Goal: Check status: Check status

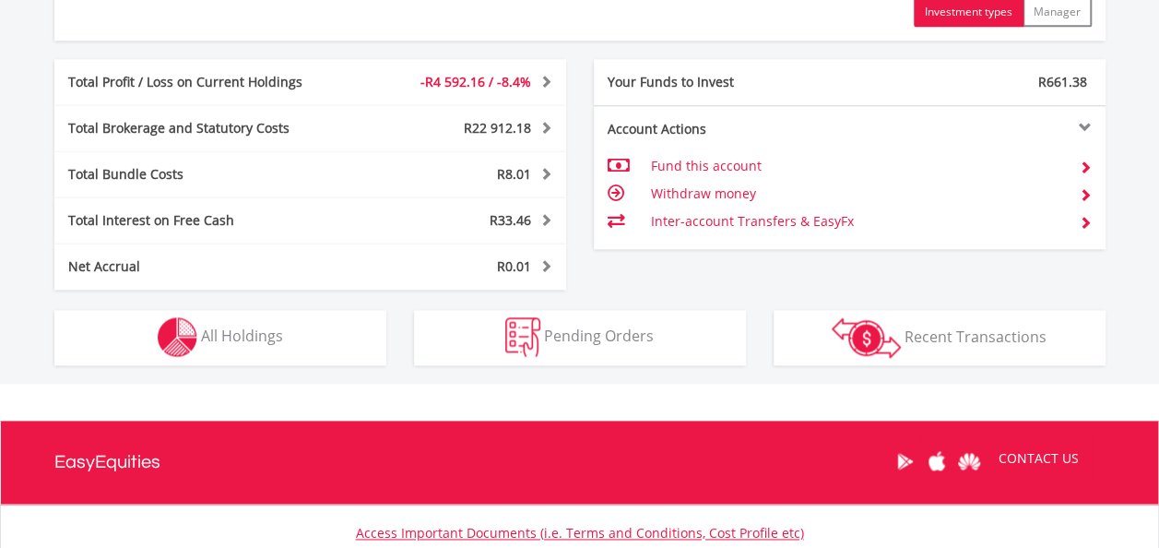
scroll to position [1120, 0]
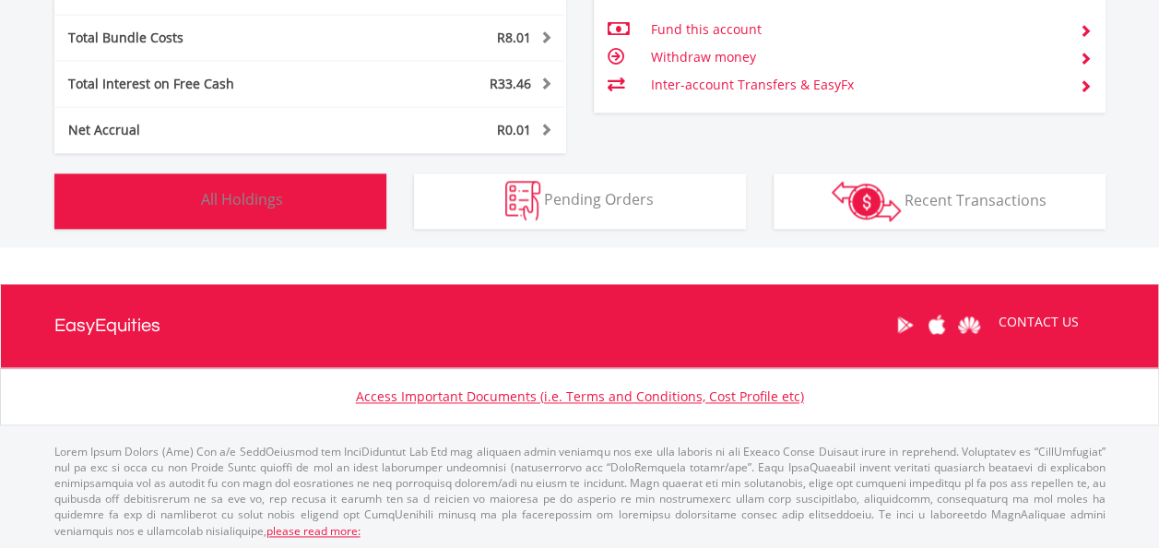
click at [330, 202] on button "Holdings All Holdings" at bounding box center [220, 200] width 332 height 55
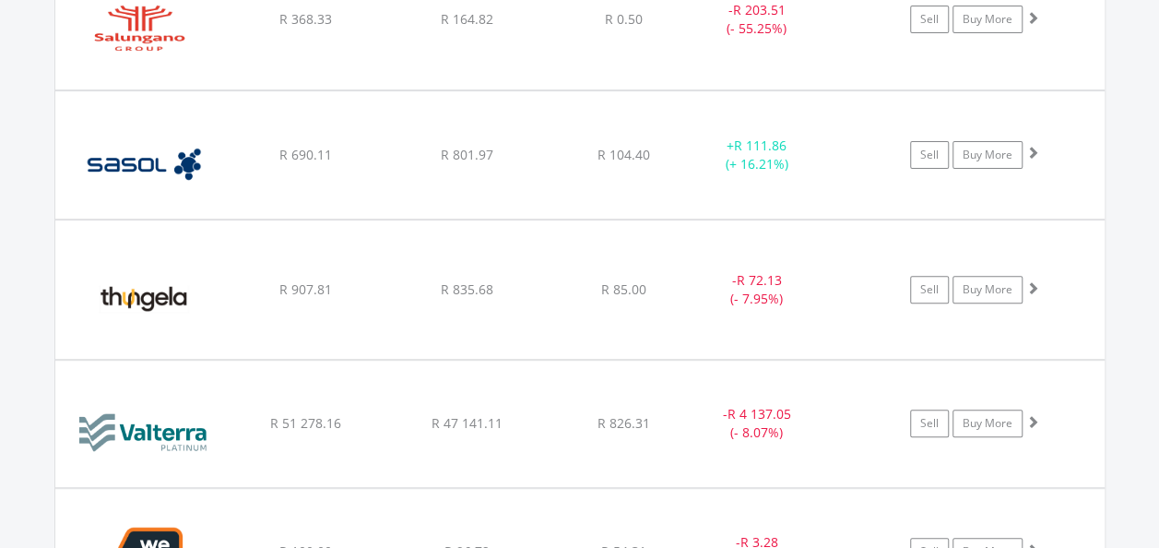
scroll to position [3707, 0]
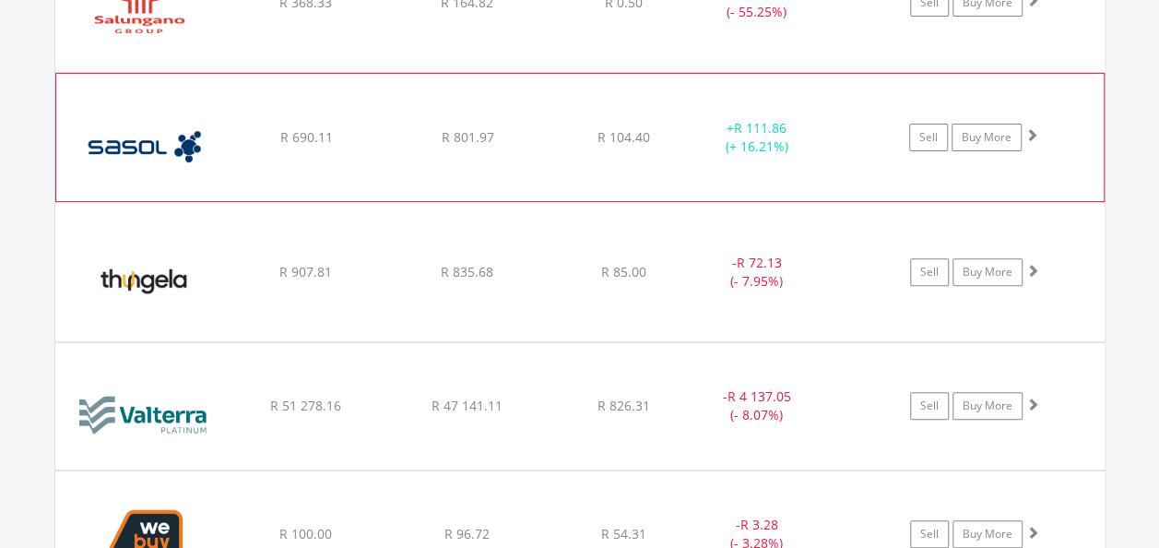
click at [1034, 128] on span at bounding box center [1031, 134] width 13 height 13
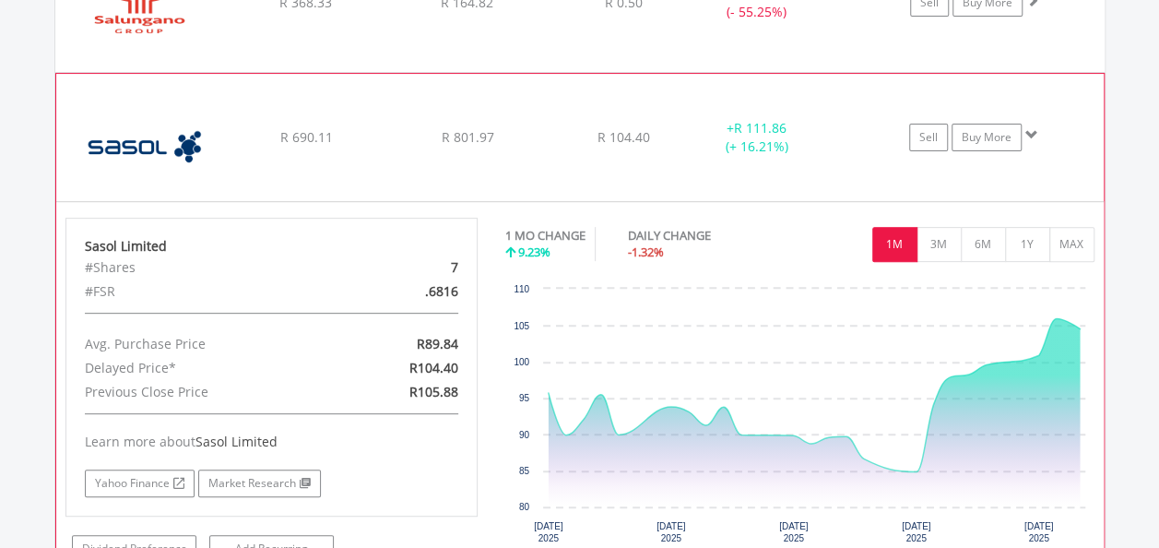
click at [1031, 128] on span at bounding box center [1031, 134] width 13 height 13
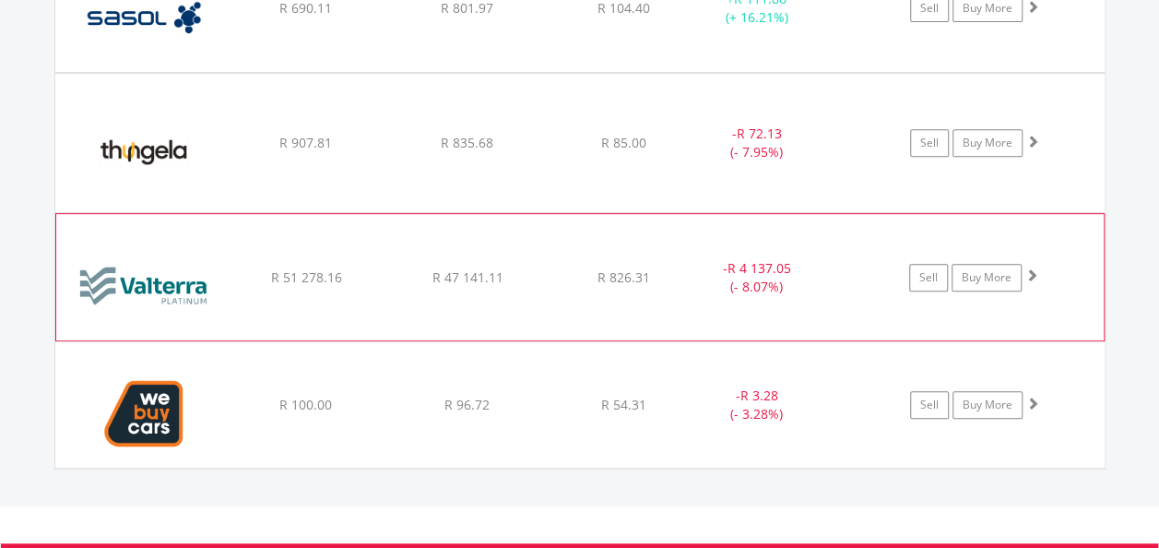
scroll to position [3892, 0]
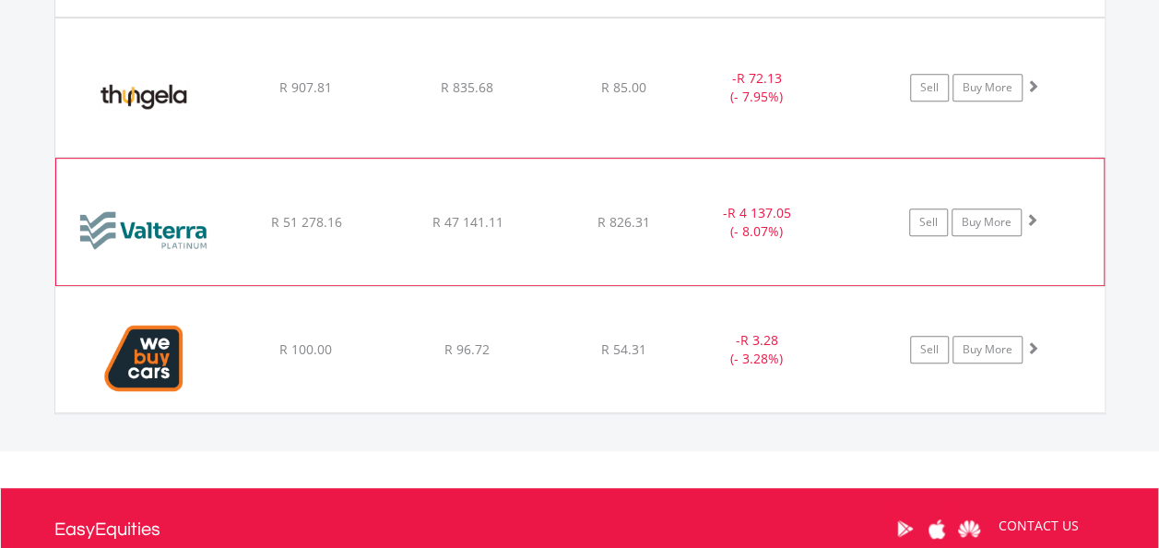
click at [1032, 213] on span at bounding box center [1031, 219] width 13 height 13
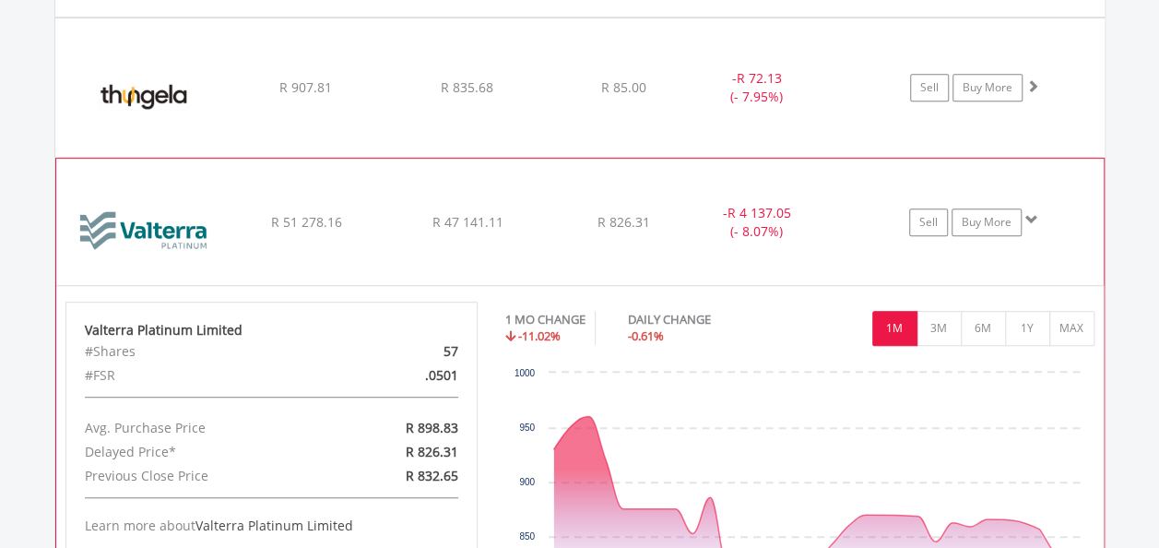
click at [1030, 213] on span at bounding box center [1031, 219] width 13 height 13
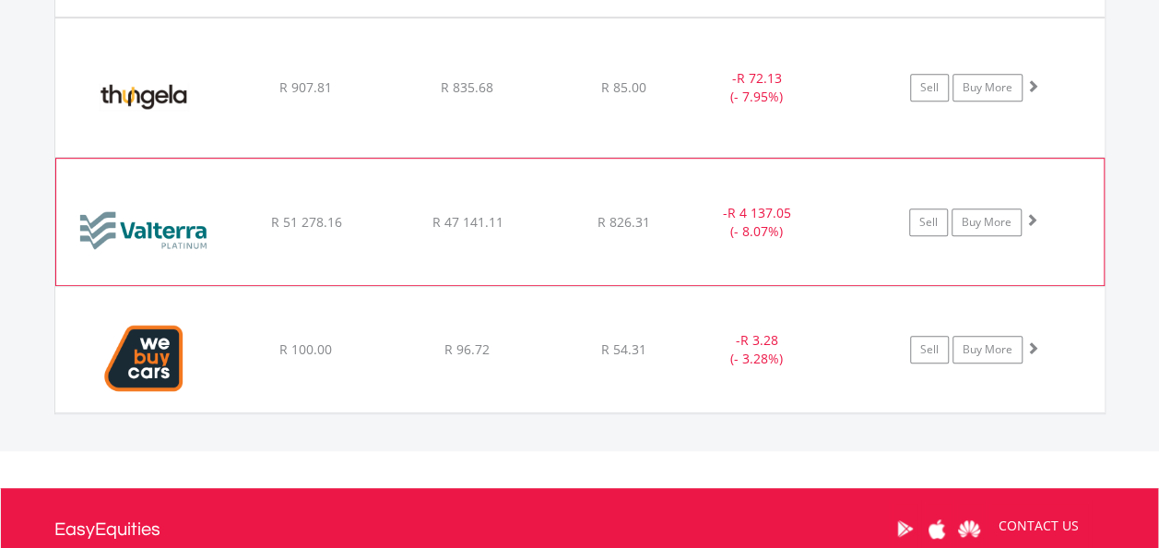
click at [1036, 213] on span at bounding box center [1031, 219] width 13 height 13
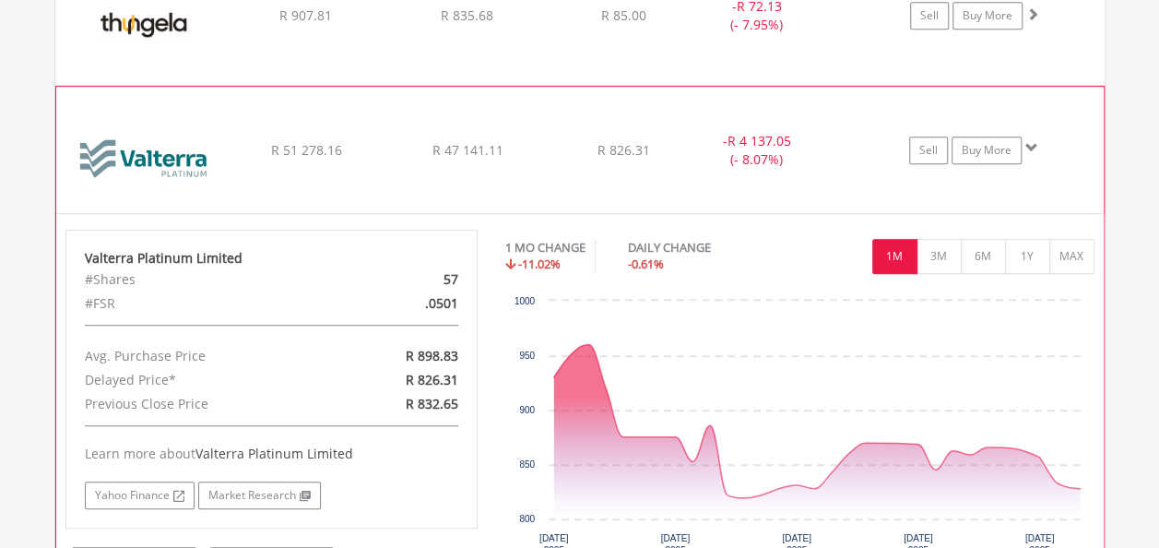
scroll to position [4076, 0]
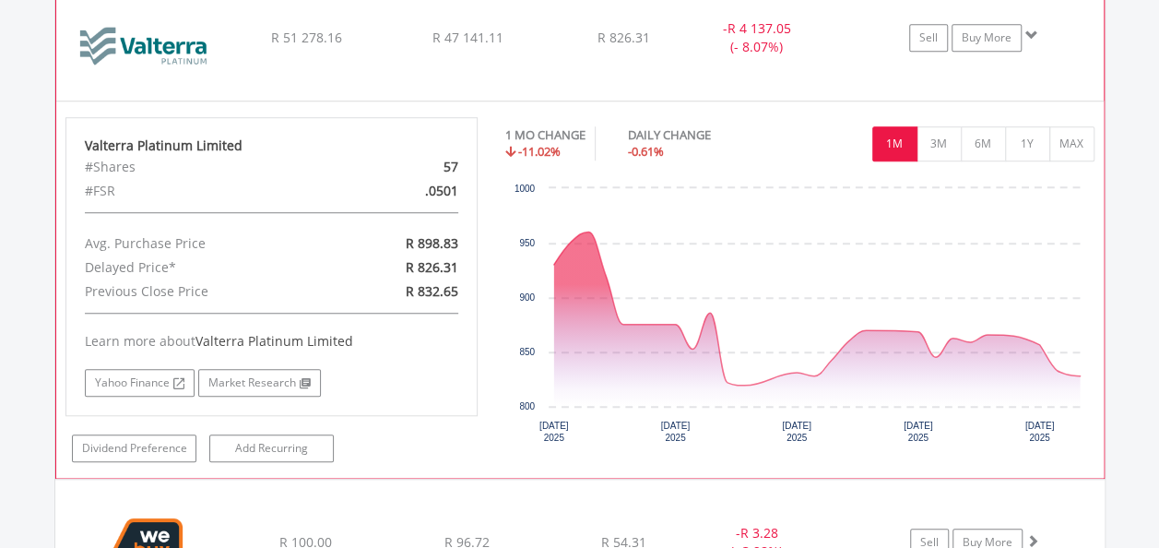
click at [1026, 29] on span at bounding box center [1031, 35] width 13 height 13
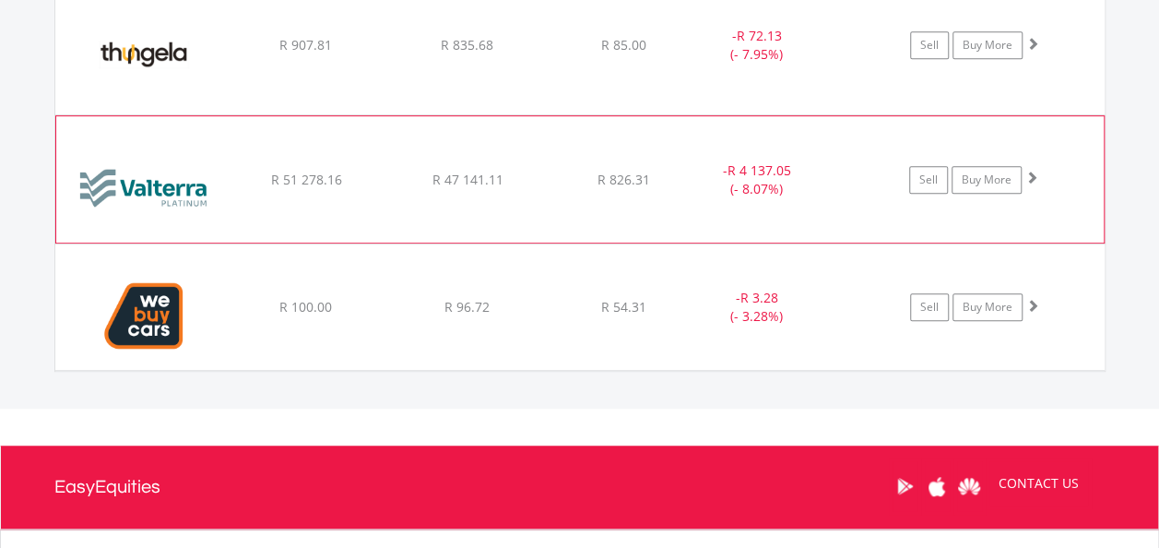
scroll to position [3707, 0]
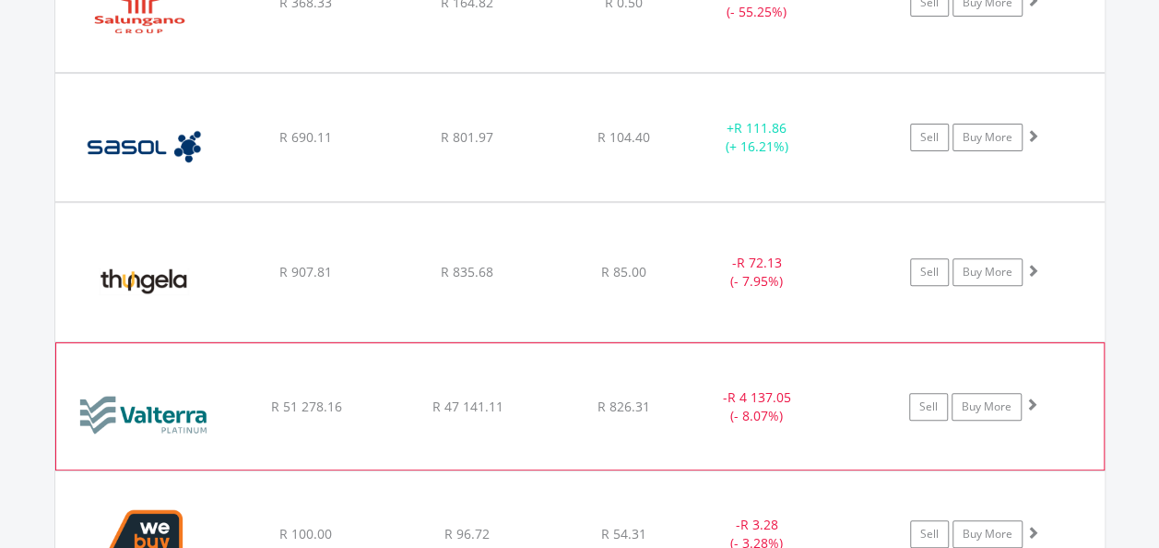
click at [1033, 397] on span at bounding box center [1031, 403] width 13 height 13
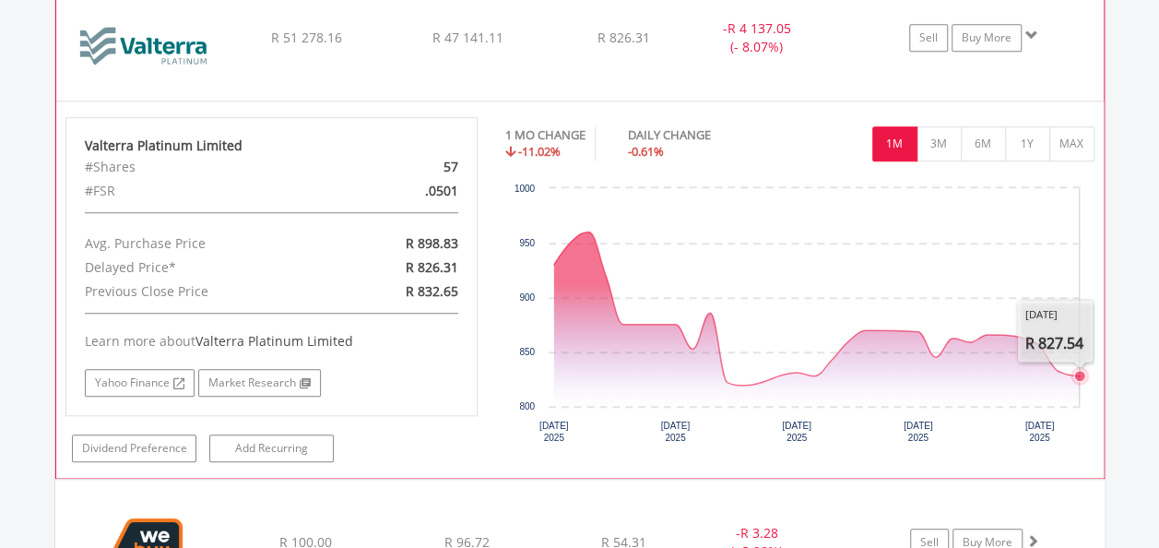
scroll to position [3892, 0]
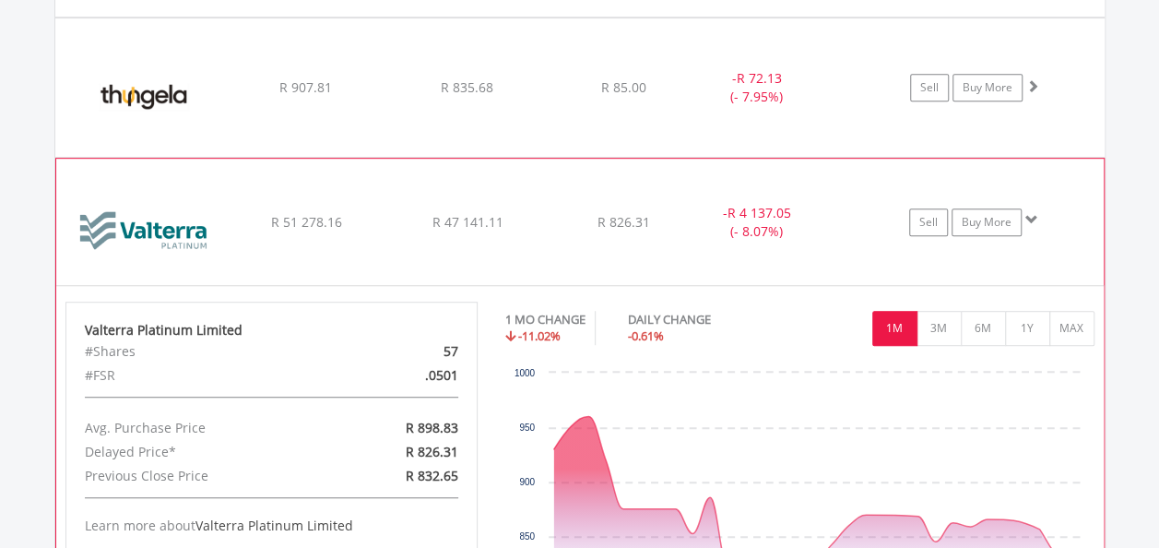
click at [1027, 213] on span at bounding box center [1031, 219] width 13 height 13
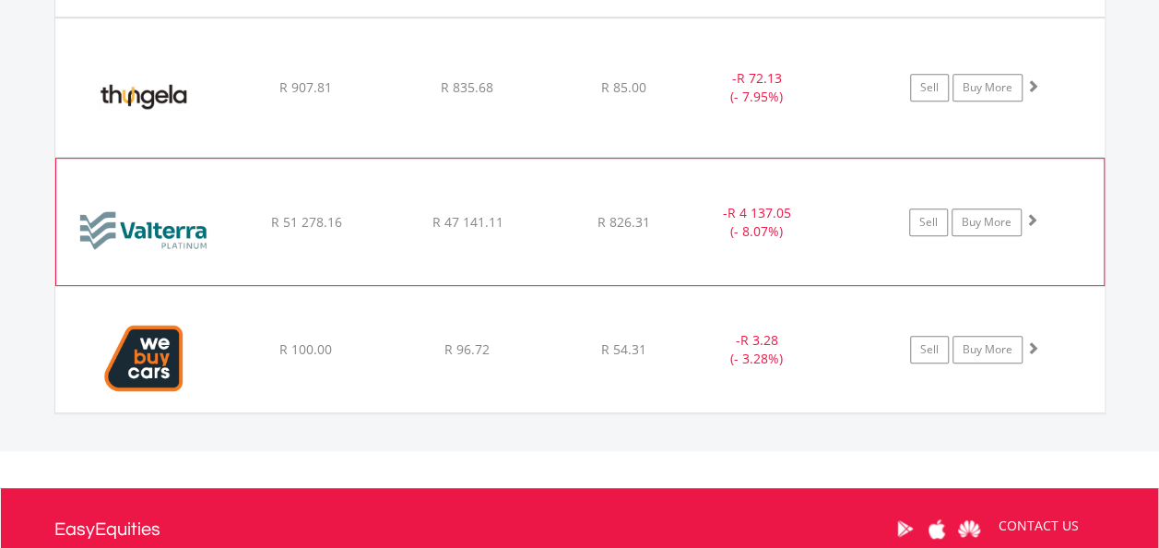
click at [1031, 213] on span at bounding box center [1031, 219] width 13 height 13
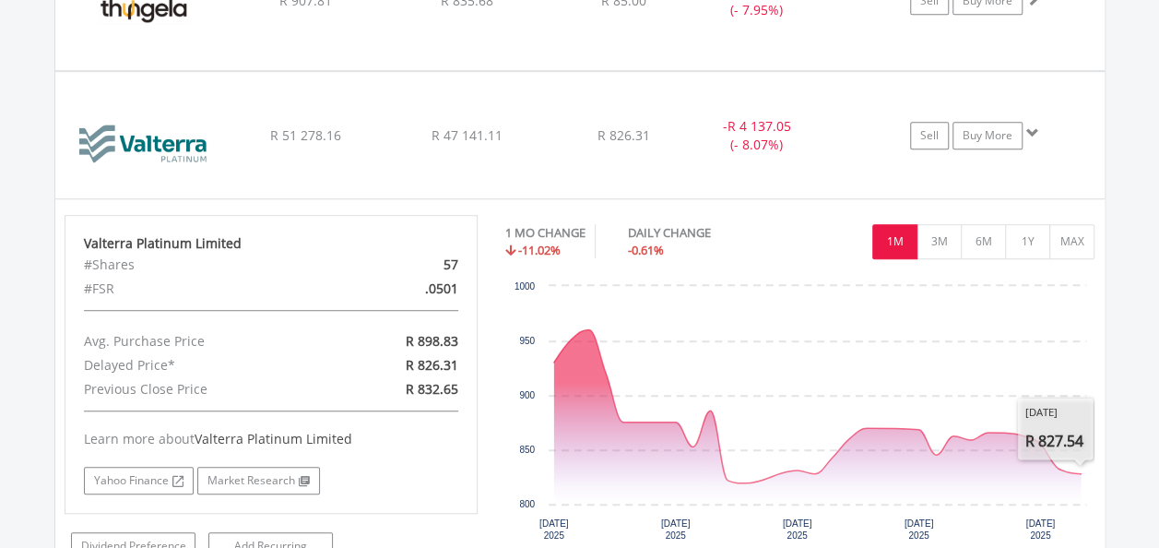
scroll to position [4076, 0]
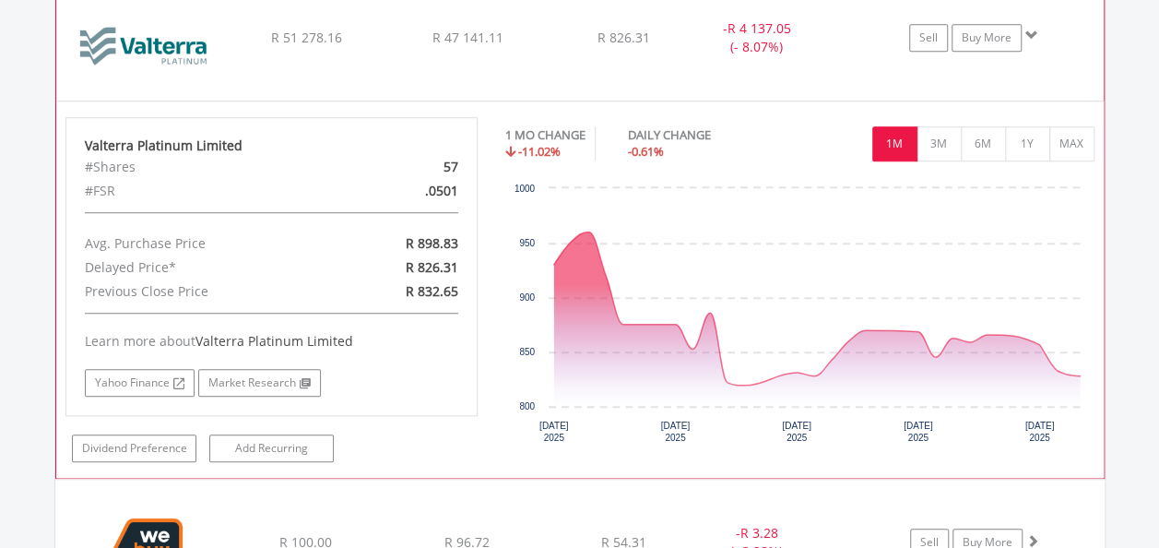
click at [1034, 29] on span at bounding box center [1031, 35] width 13 height 13
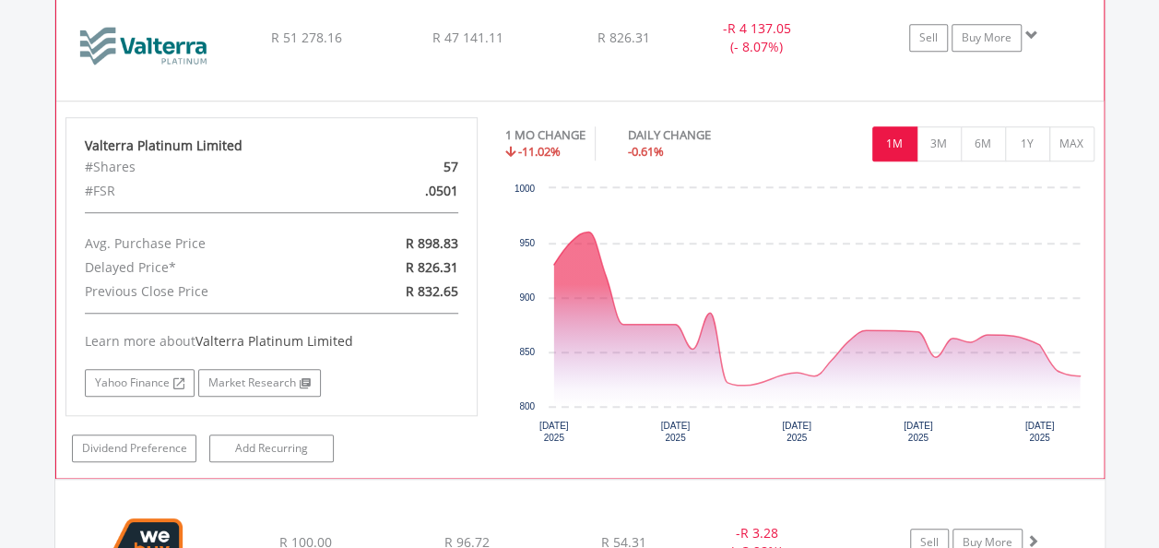
click at [1031, 29] on span at bounding box center [1031, 35] width 13 height 13
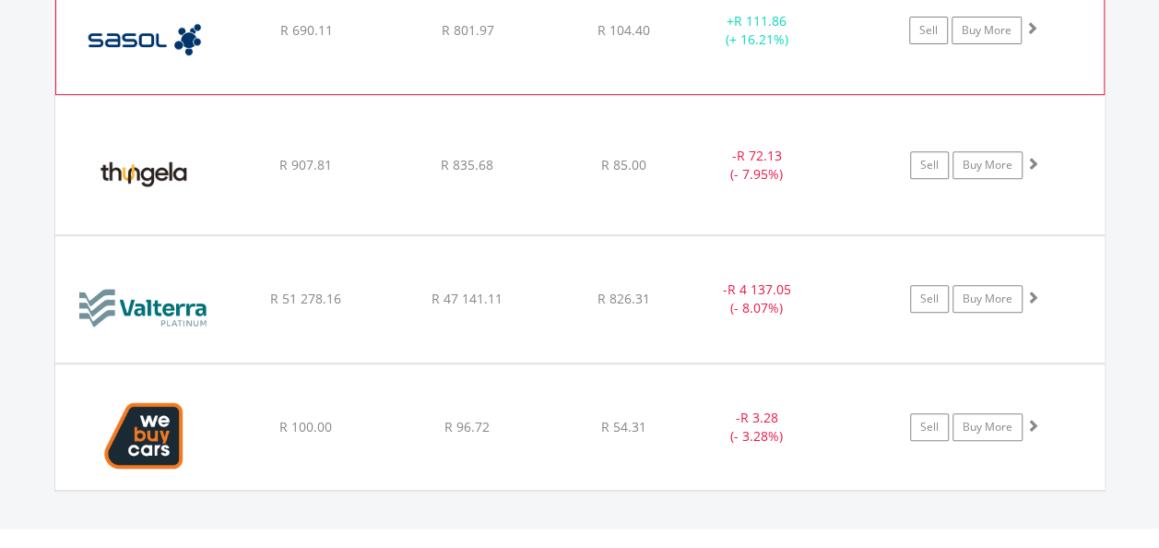
scroll to position [3615, 0]
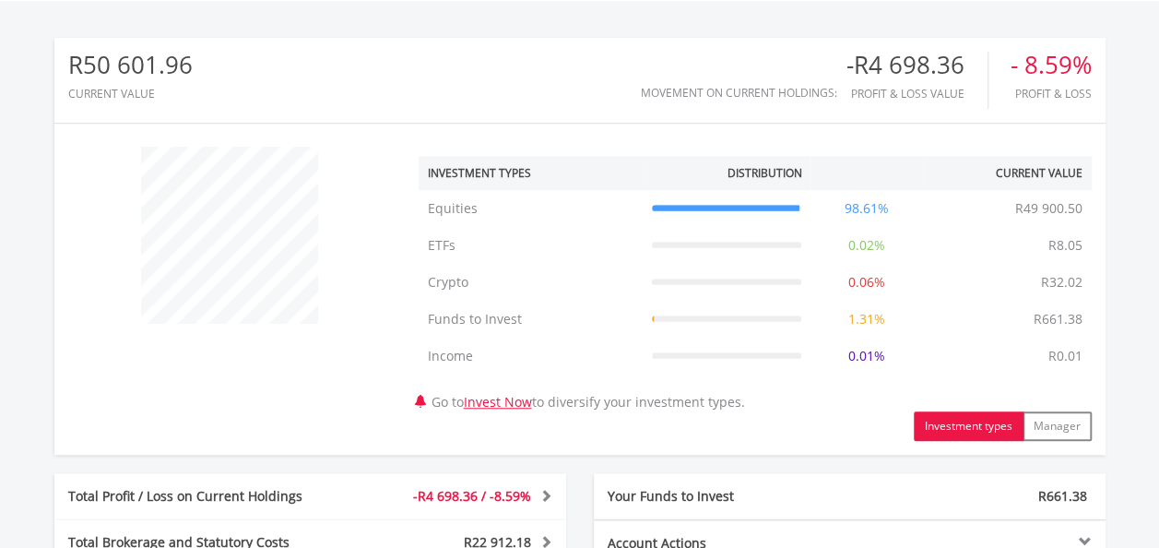
scroll to position [567, 0]
